Goal: Find specific page/section: Find specific page/section

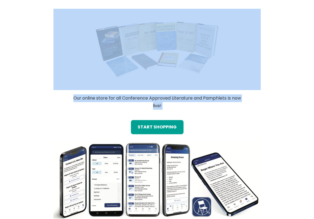
drag, startPoint x: 169, startPoint y: 116, endPoint x: 169, endPoint y: 73, distance: 42.8
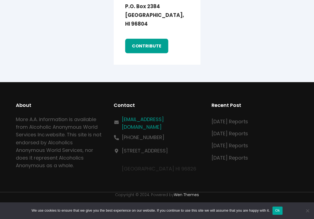
scroll to position [935, 0]
click at [134, 120] on link "[EMAIL_ADDRESS][DOMAIN_NAME]" at bounding box center [161, 123] width 79 height 15
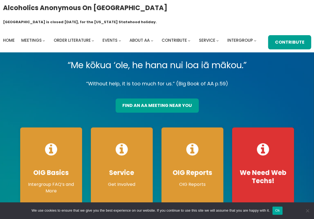
scroll to position [0, 0]
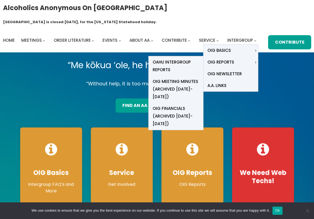
click at [177, 58] on span "Oahu Intergroup Reports" at bounding box center [176, 65] width 46 height 15
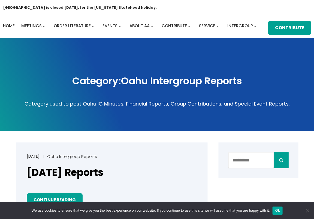
scroll to position [16, 0]
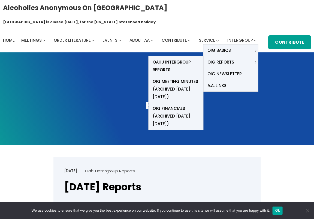
click at [171, 58] on span "Oahu Intergroup Reports" at bounding box center [176, 65] width 46 height 15
